Goal: Task Accomplishment & Management: Use online tool/utility

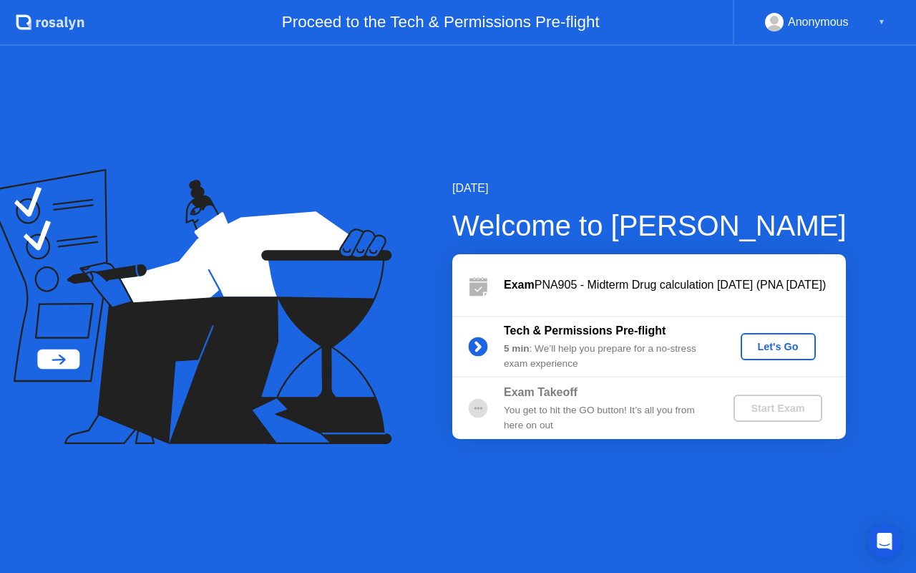
click at [764, 351] on div "Let's Go" at bounding box center [778, 346] width 64 height 11
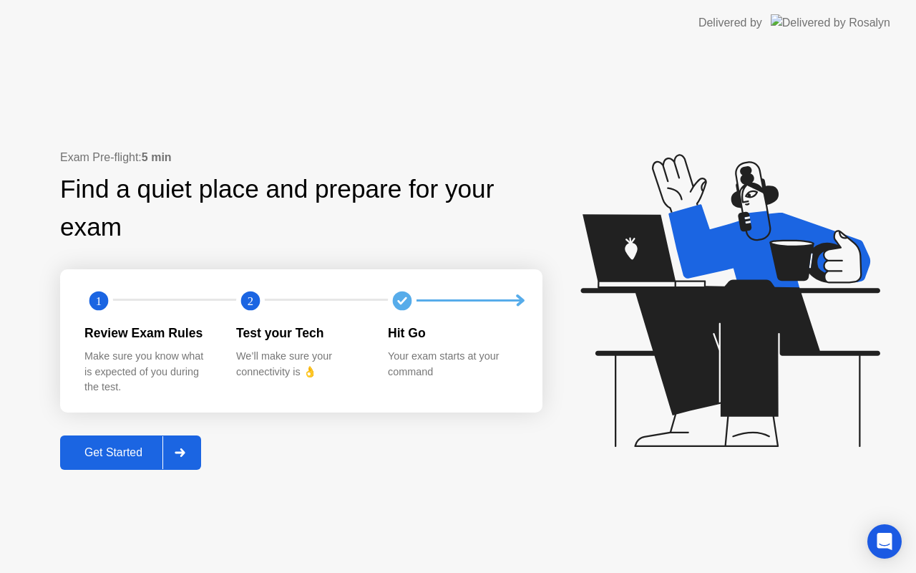
click at [121, 447] on div "Get Started" at bounding box center [113, 452] width 98 height 13
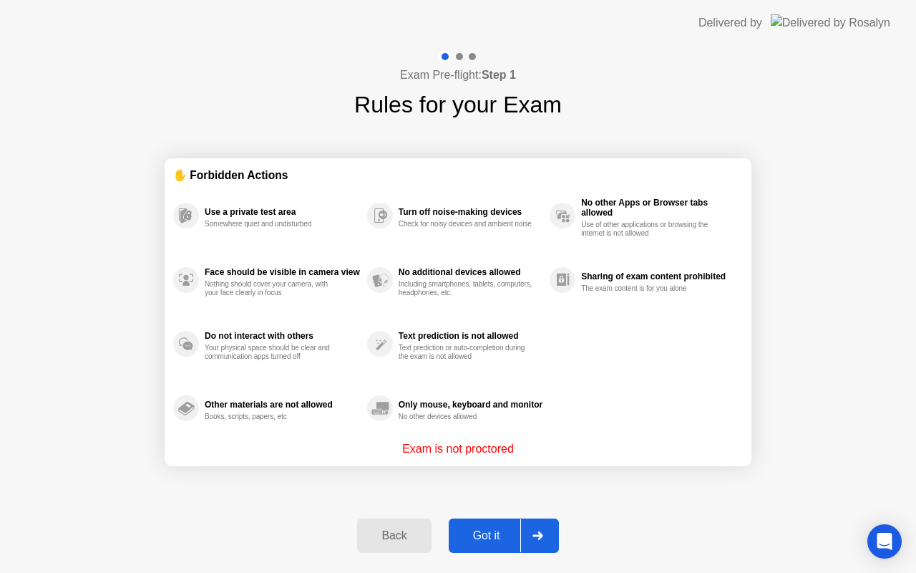
click at [491, 533] on div "Got it" at bounding box center [486, 535] width 67 height 13
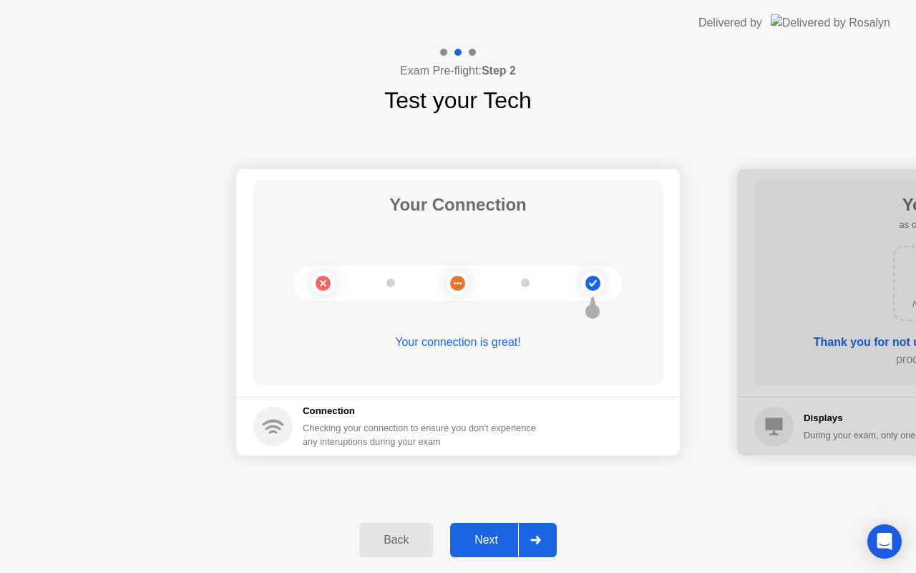
click at [489, 540] on div "Next" at bounding box center [486, 539] width 64 height 13
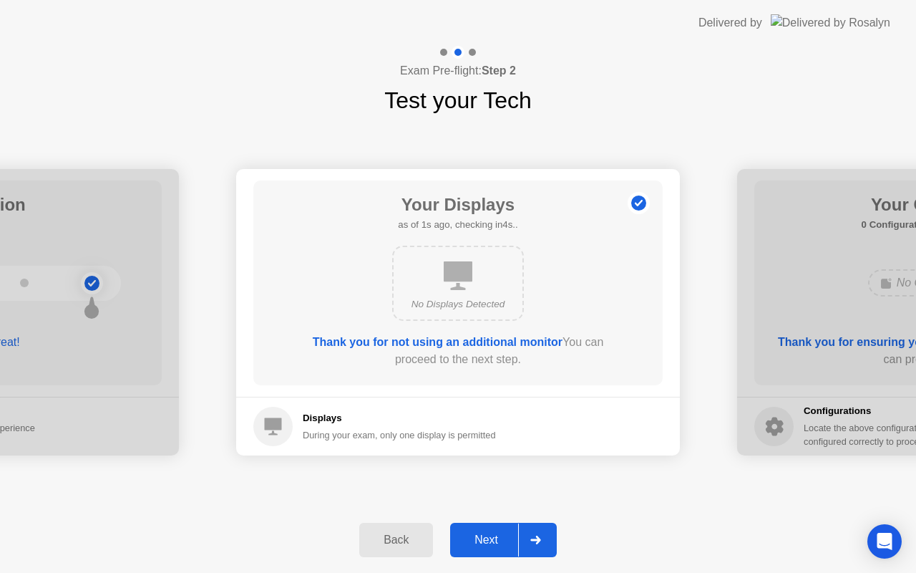
click at [499, 540] on div "Next" at bounding box center [486, 539] width 64 height 13
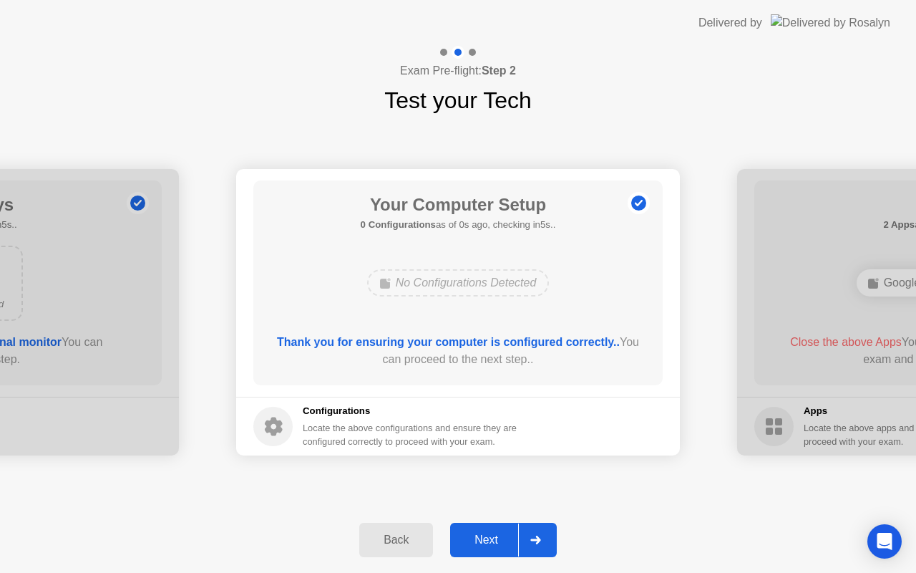
click at [499, 540] on div "Next" at bounding box center [486, 539] width 64 height 13
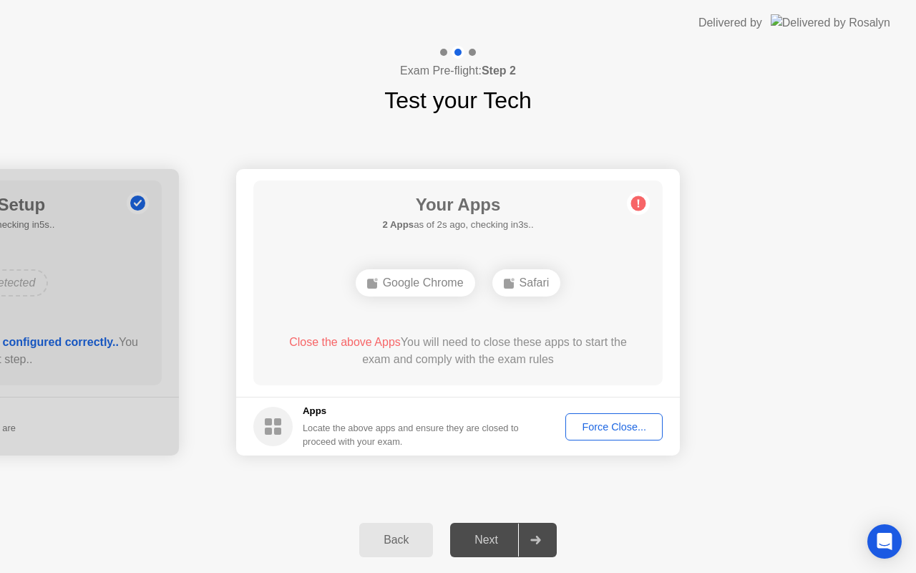
click at [499, 541] on div "Next" at bounding box center [486, 539] width 64 height 13
click at [612, 422] on div "Force Close..." at bounding box center [613, 426] width 87 height 11
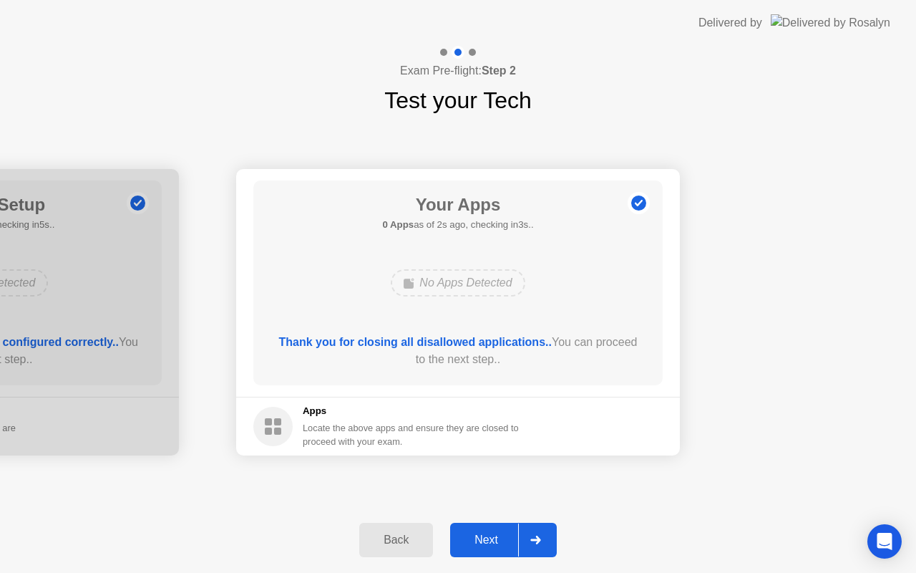
click at [490, 533] on div "Next" at bounding box center [486, 539] width 64 height 13
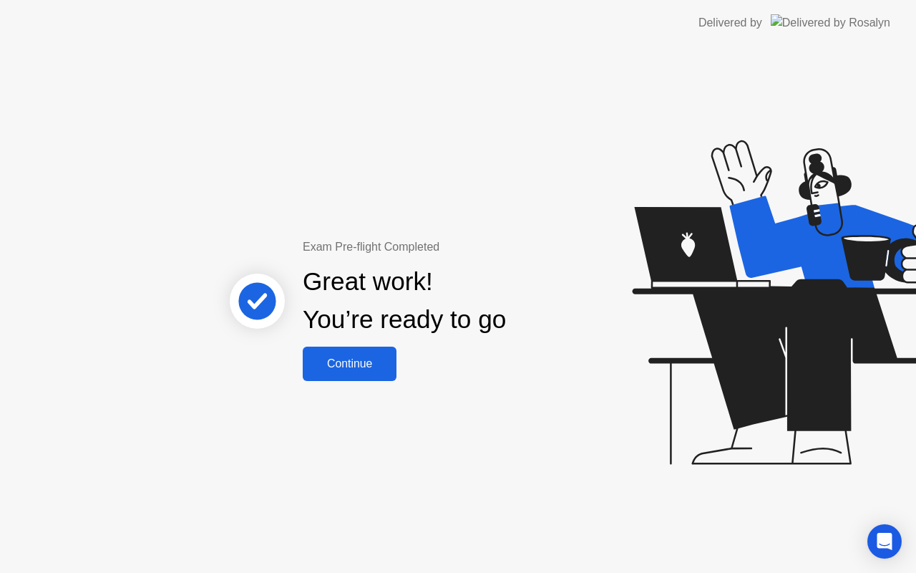
click at [328, 354] on button "Continue" at bounding box center [350, 363] width 94 height 34
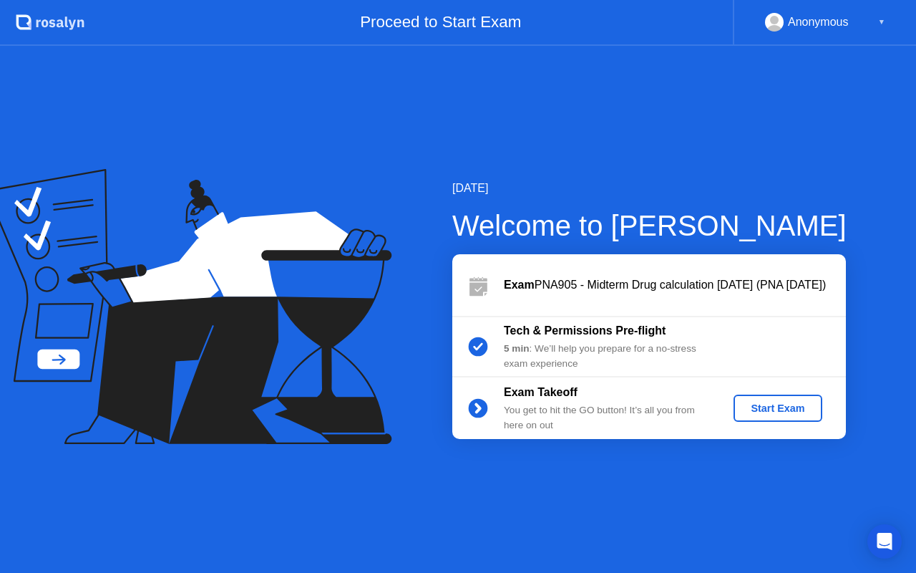
click at [784, 408] on div "Start Exam" at bounding box center [777, 407] width 77 height 11
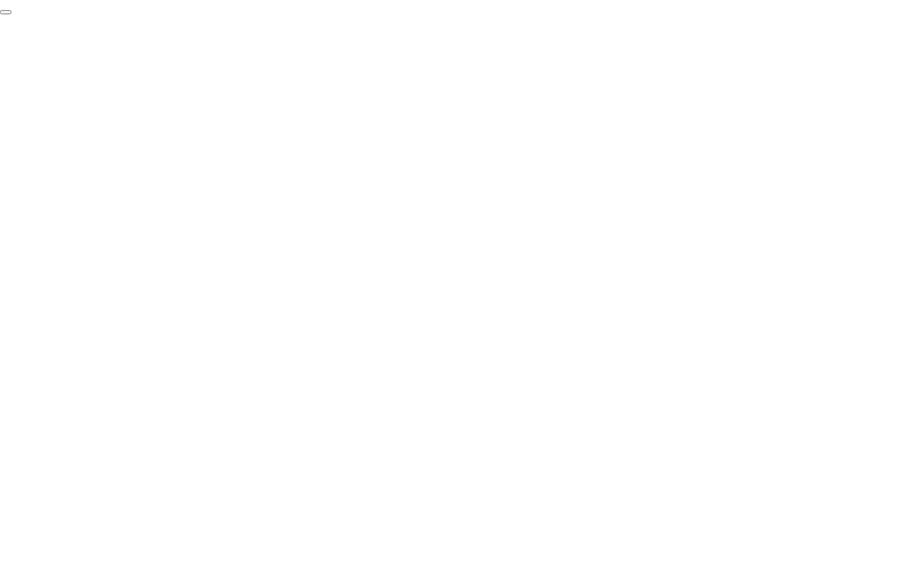
click div "End Proctoring Session"
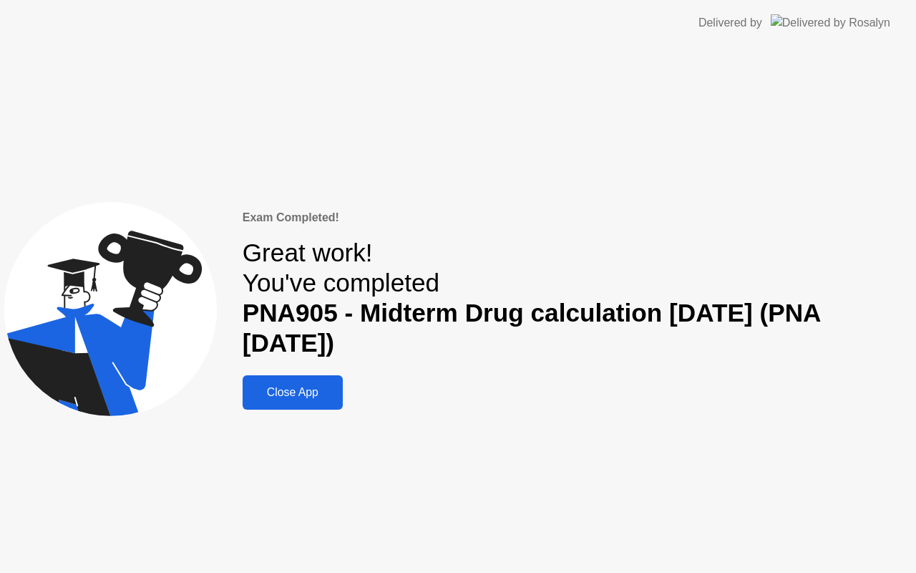
click at [332, 399] on div "Close App" at bounding box center [293, 392] width 92 height 13
